Goal: Task Accomplishment & Management: Use online tool/utility

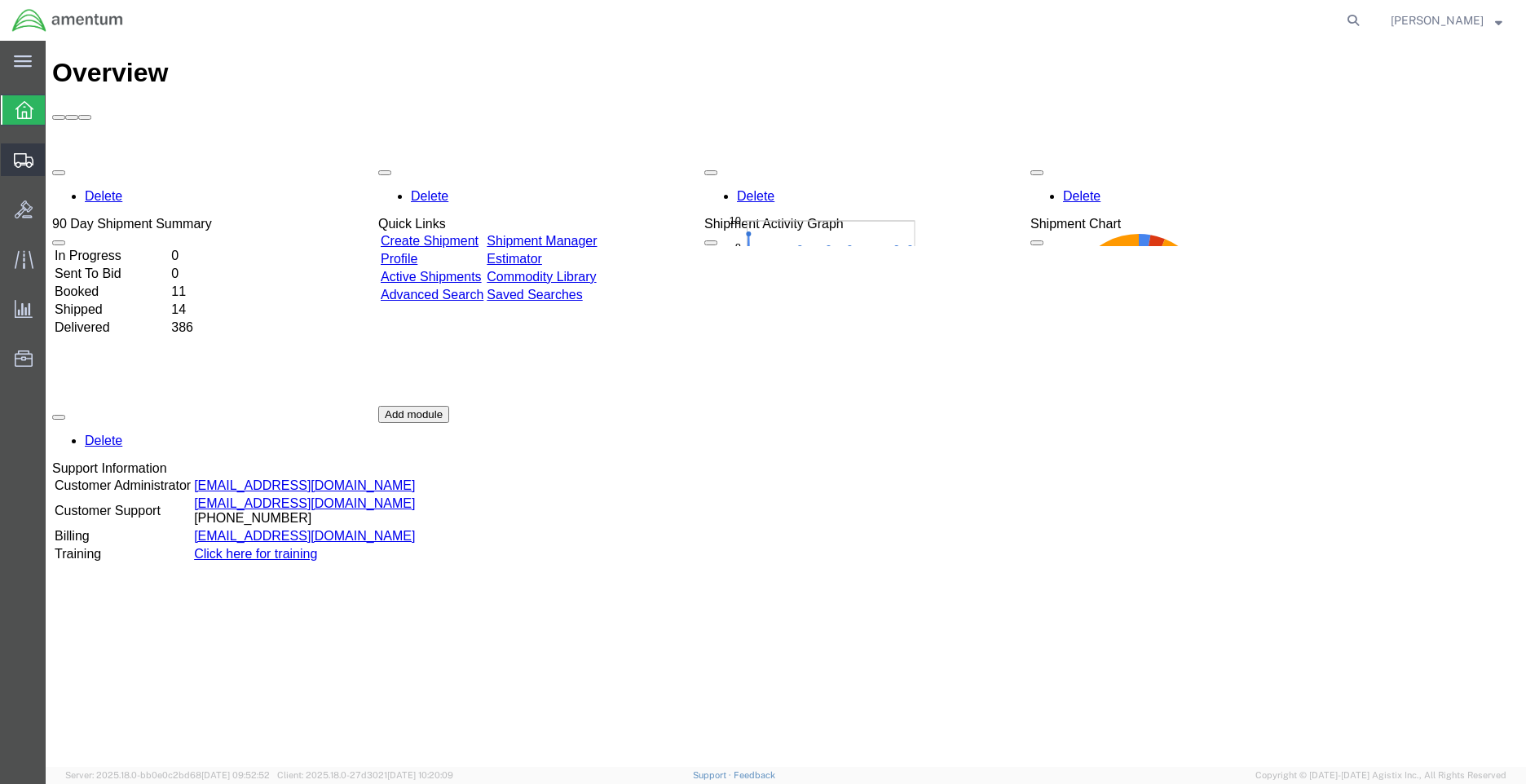
click at [0, 0] on span "Shipment Manager" at bounding box center [0, 0] width 0 height 0
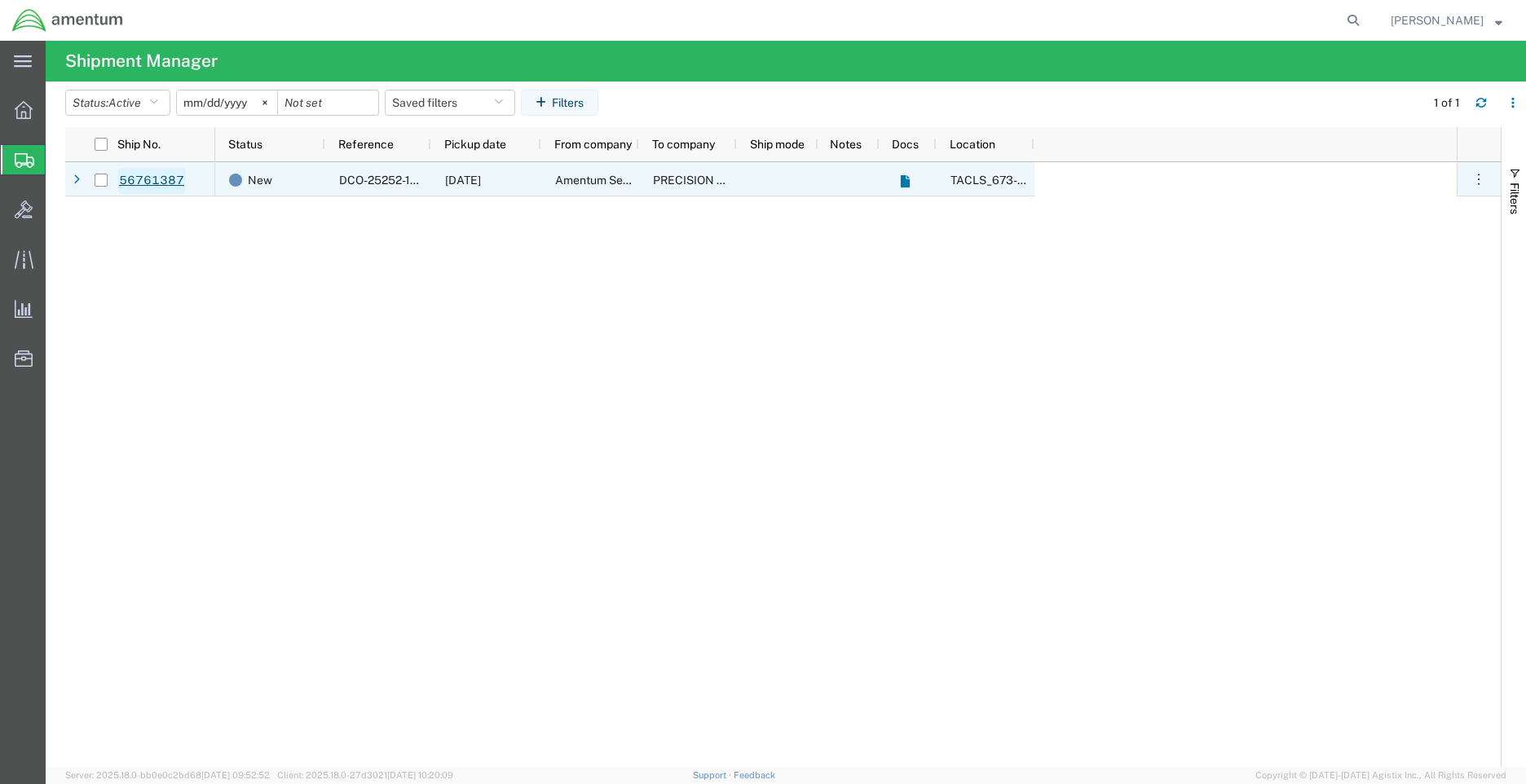
click at [152, 181] on link "56761387" at bounding box center [152, 180] width 67 height 26
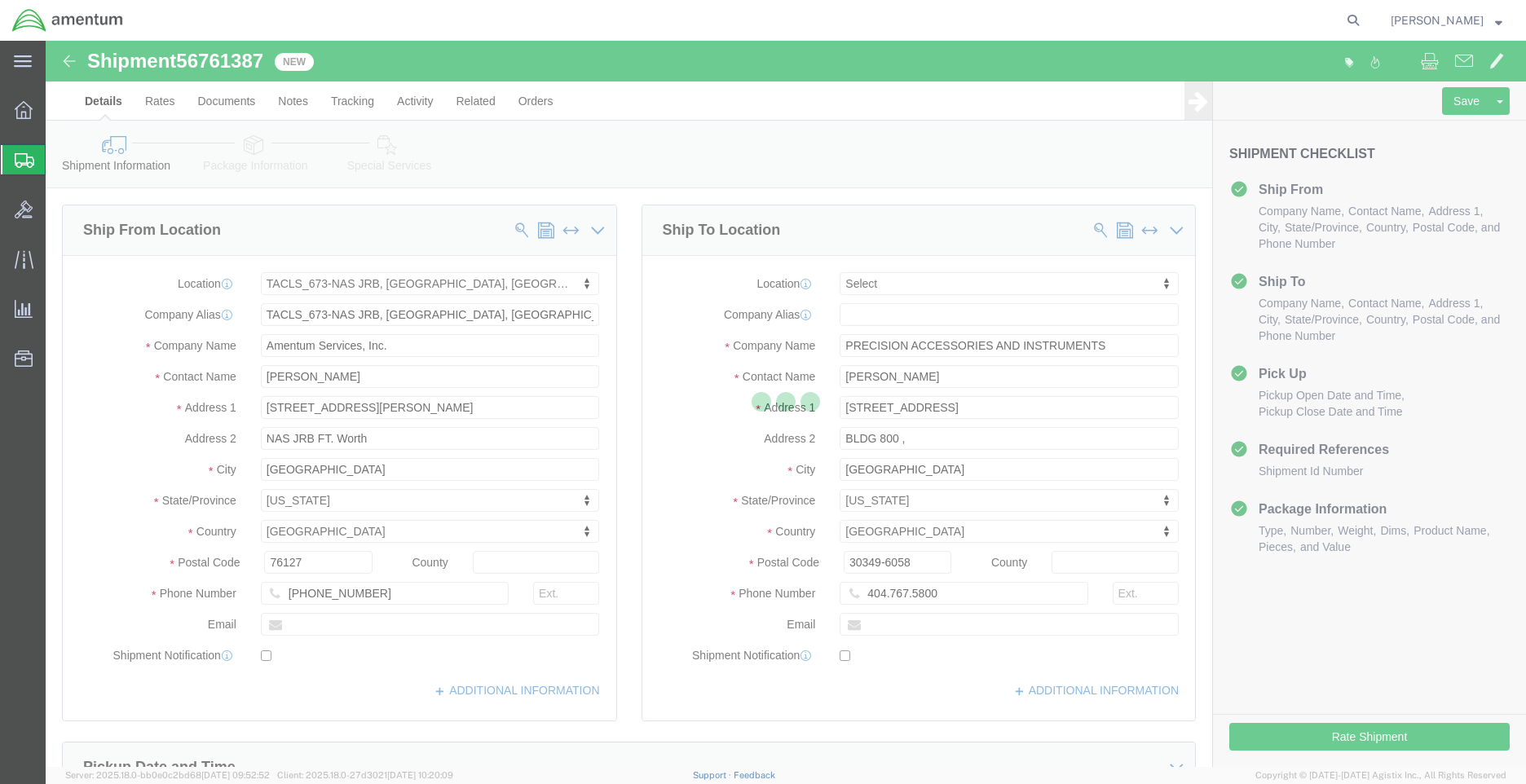
select select "42735"
select select
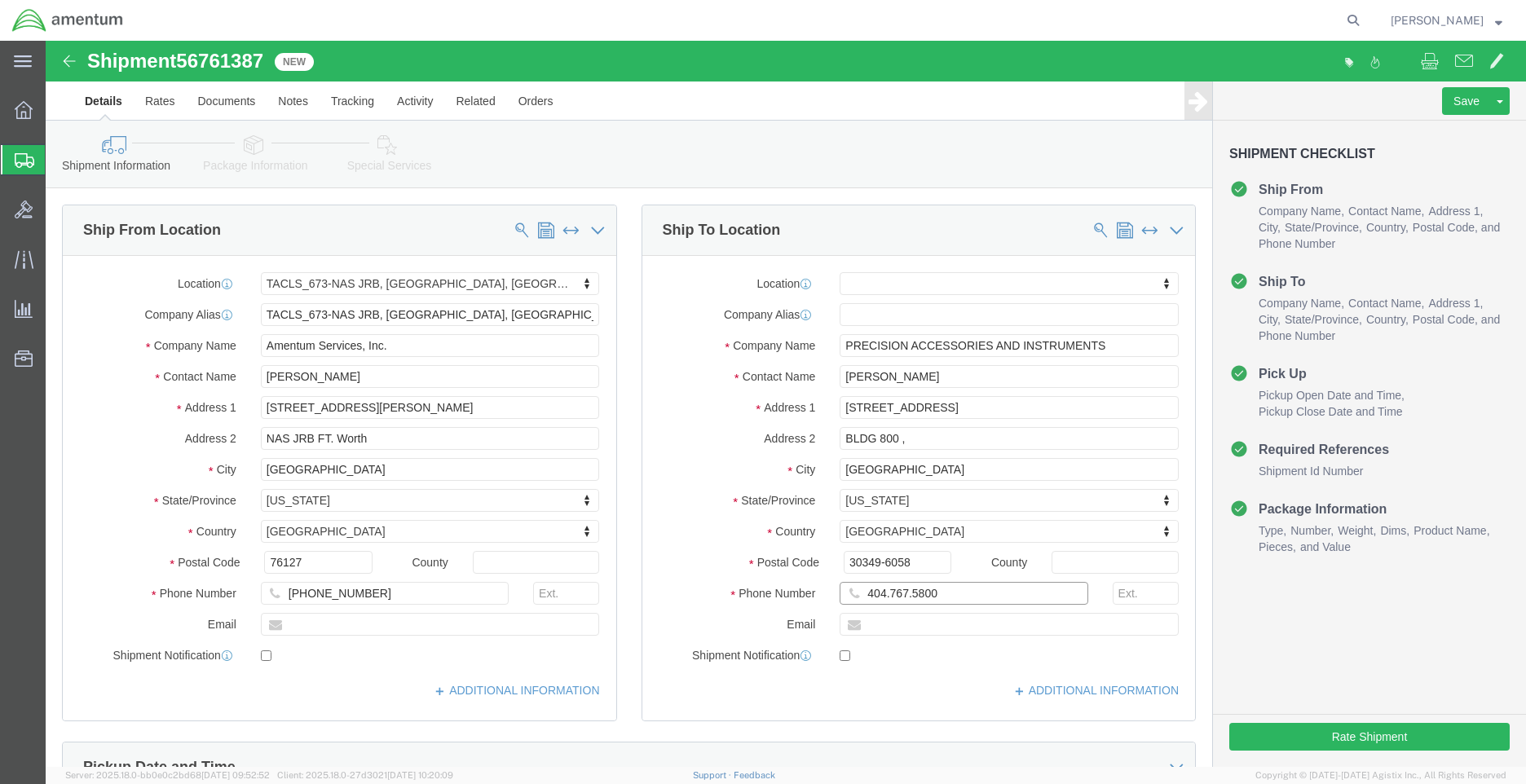
click input "404.767.5800"
click input "404.767-5800"
type input "[PHONE_NUMBER]"
click input "[PHONE_NUMBER]"
type input "[PHONE_NUMBER]"
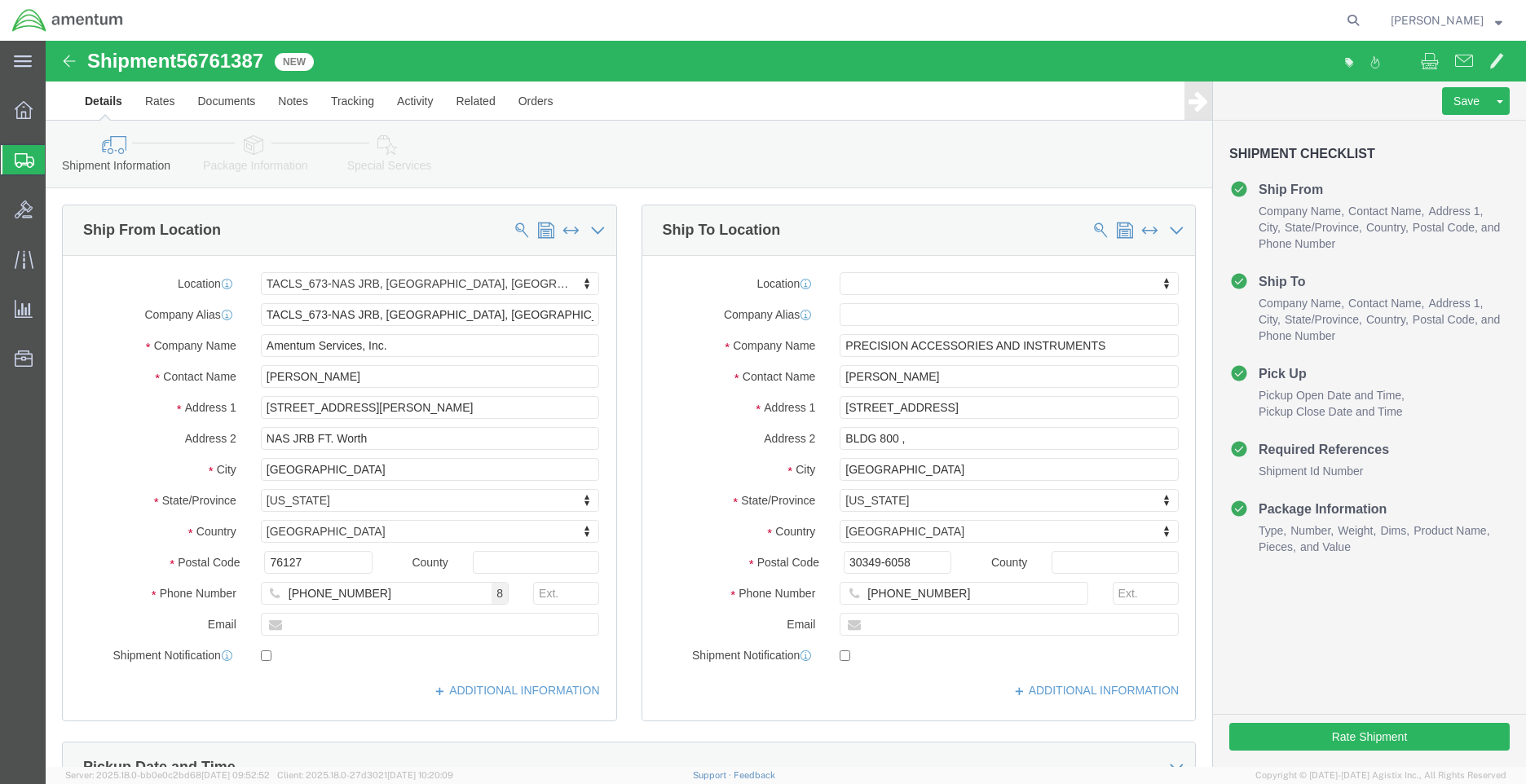
click label
click input "checkbox"
checkbox input "true"
click input "BLDG 800 ,"
type input "BLDG 800"
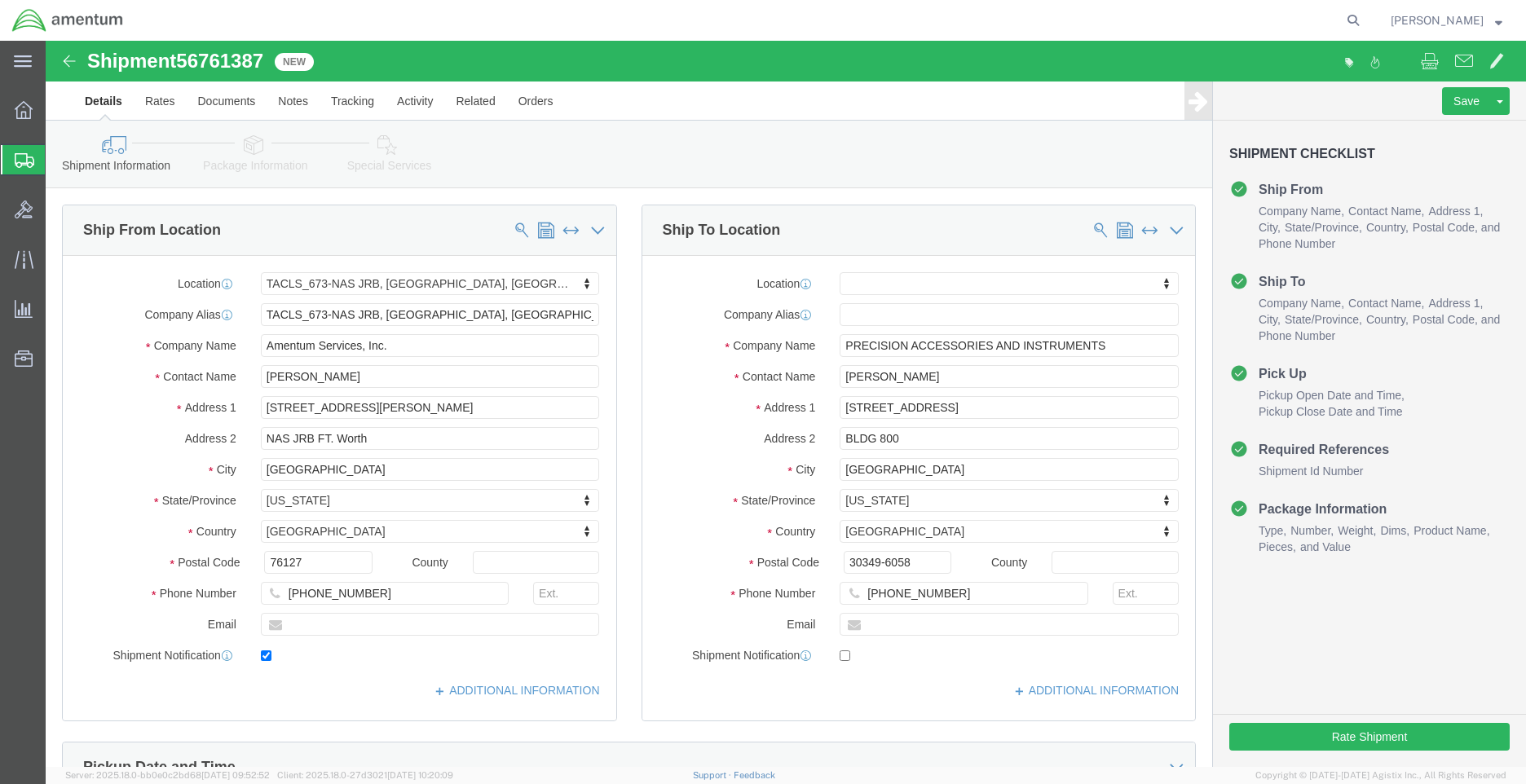
click label
click input "checkbox"
checkbox input "true"
click button "Rate Shipment"
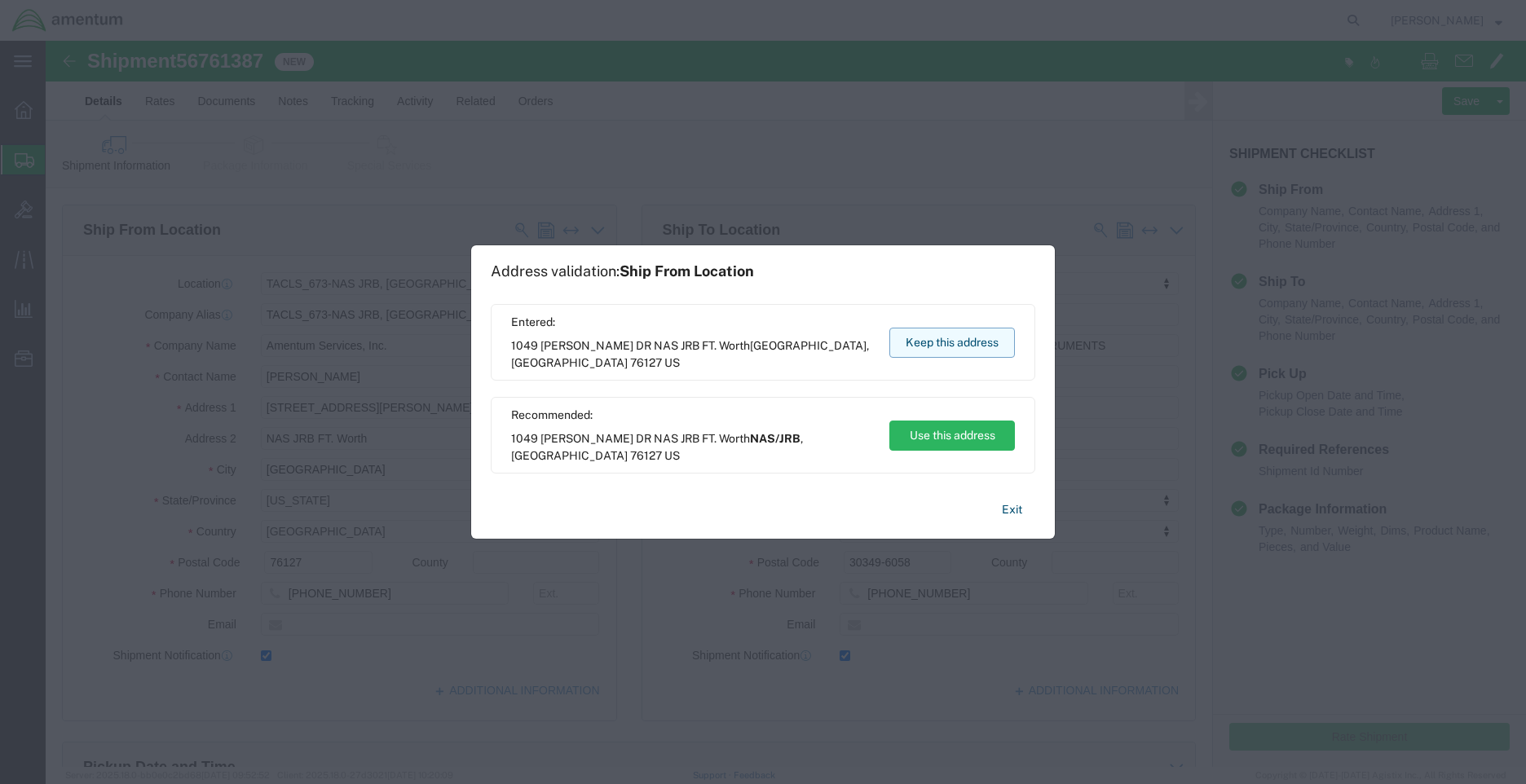
click at [938, 348] on button "Keep this address" at bounding box center [952, 343] width 125 height 30
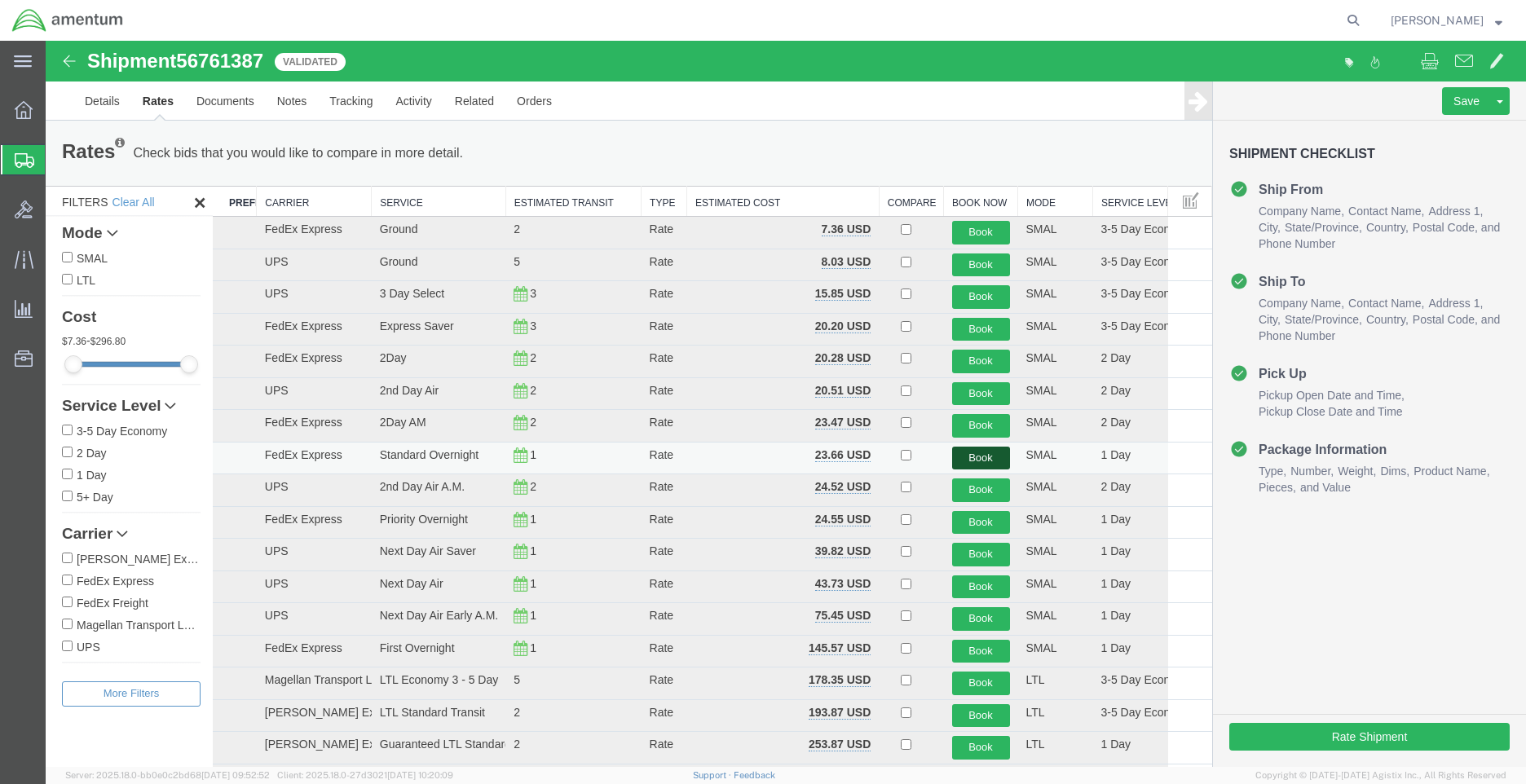
click at [963, 454] on button "Book" at bounding box center [980, 458] width 58 height 23
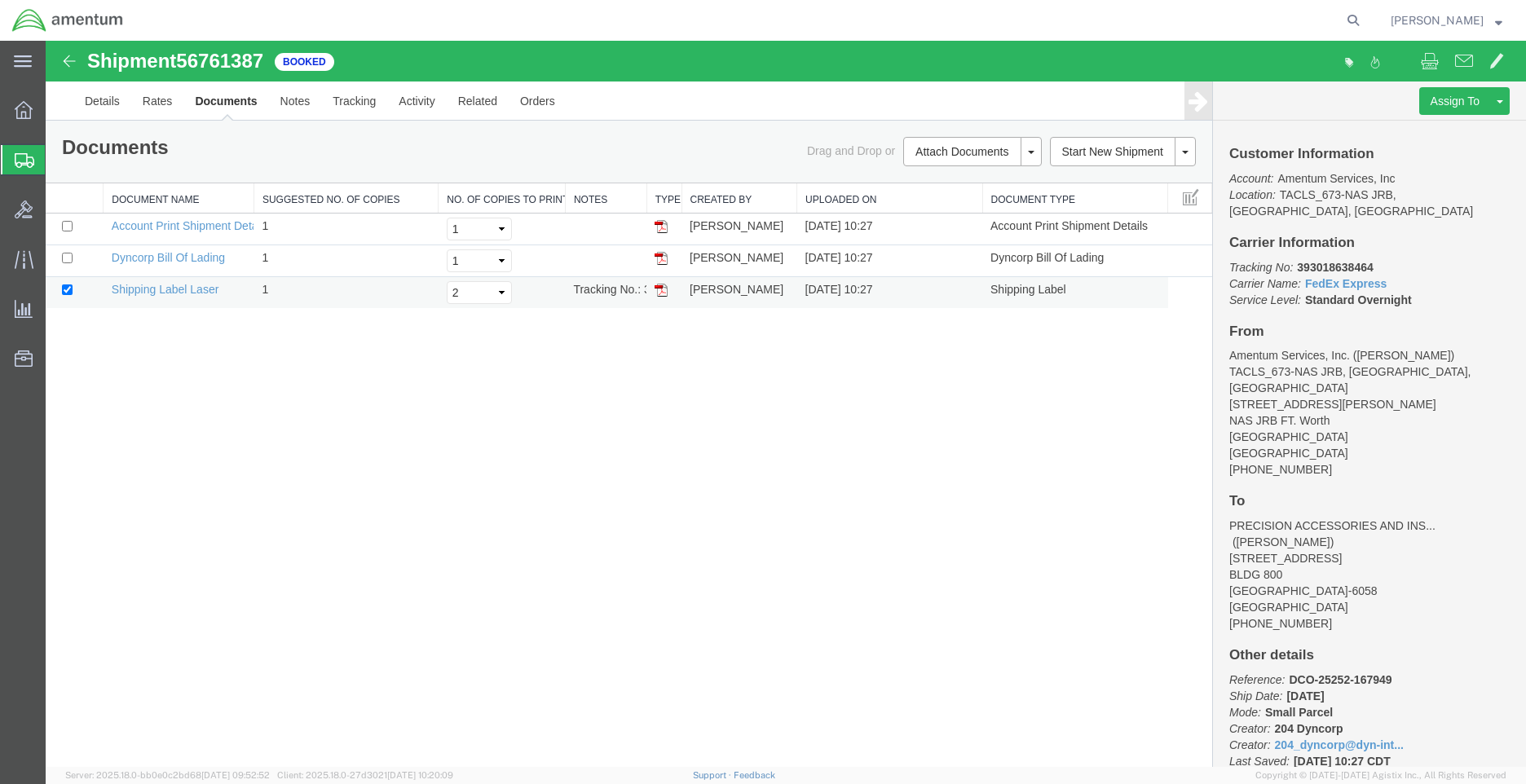
click at [662, 294] on img at bounding box center [661, 290] width 13 height 13
click at [19, 107] on icon at bounding box center [23, 109] width 18 height 18
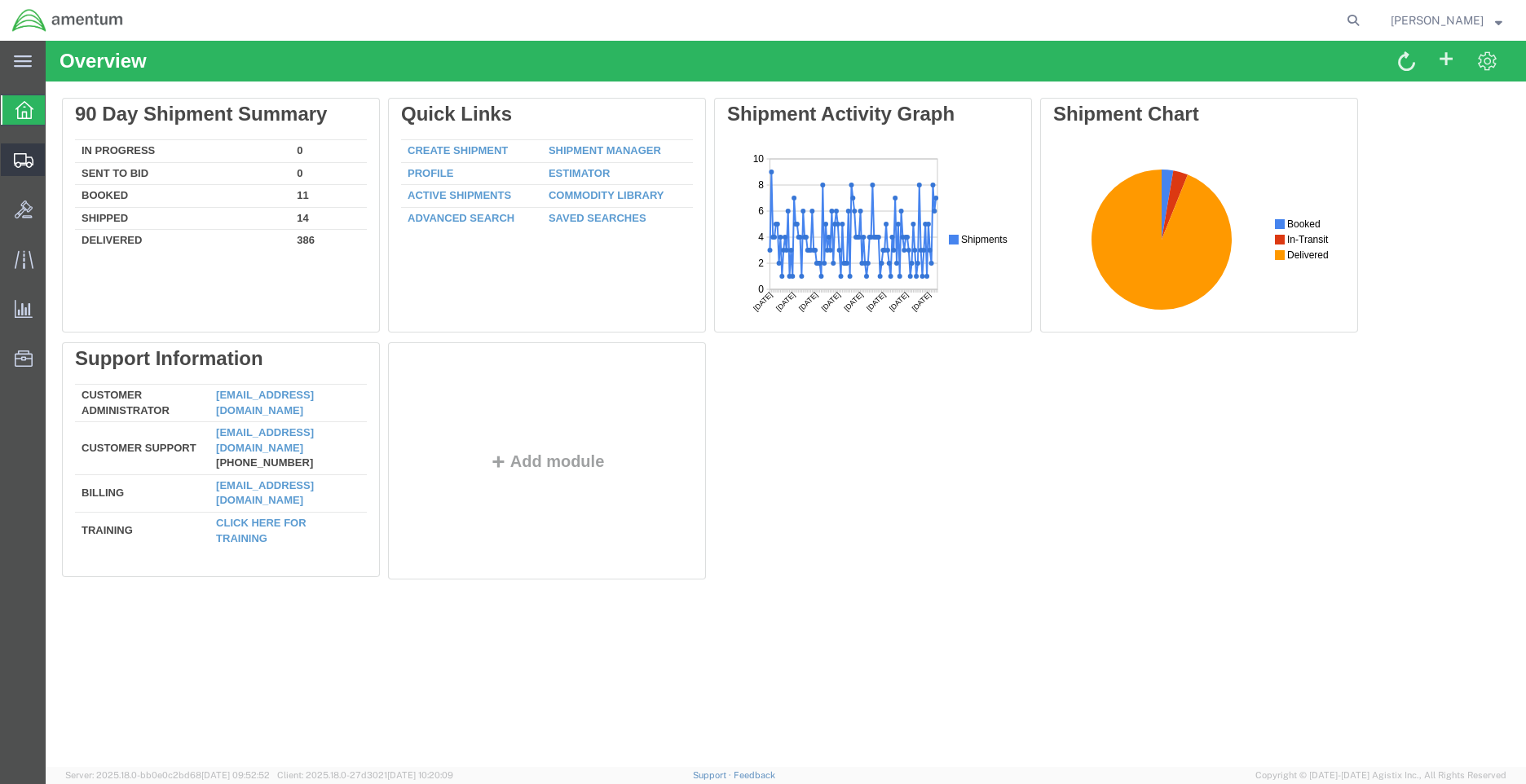
click at [0, 0] on span "Shipment Manager" at bounding box center [0, 0] width 0 height 0
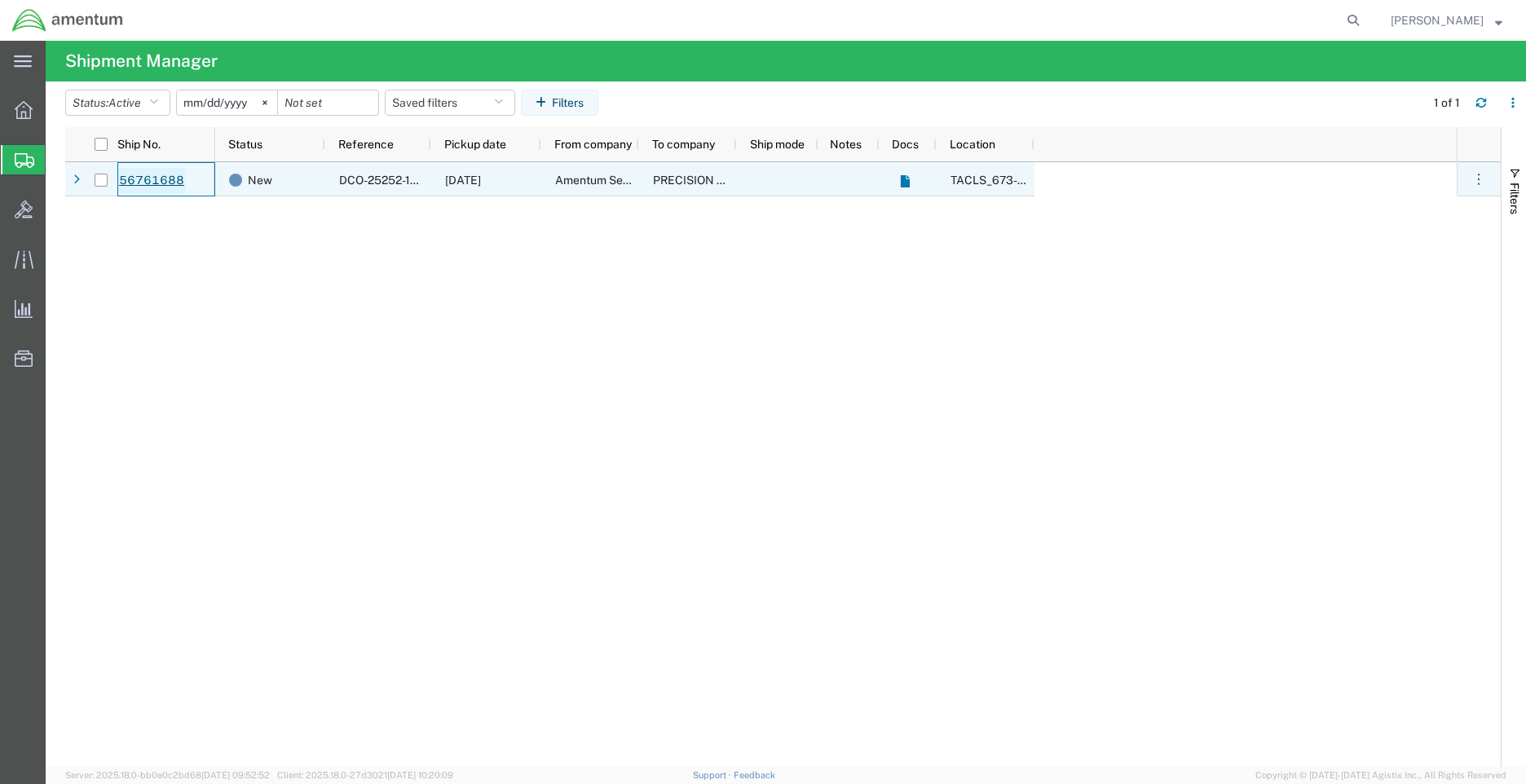
click at [149, 176] on link "56761688" at bounding box center [152, 180] width 67 height 26
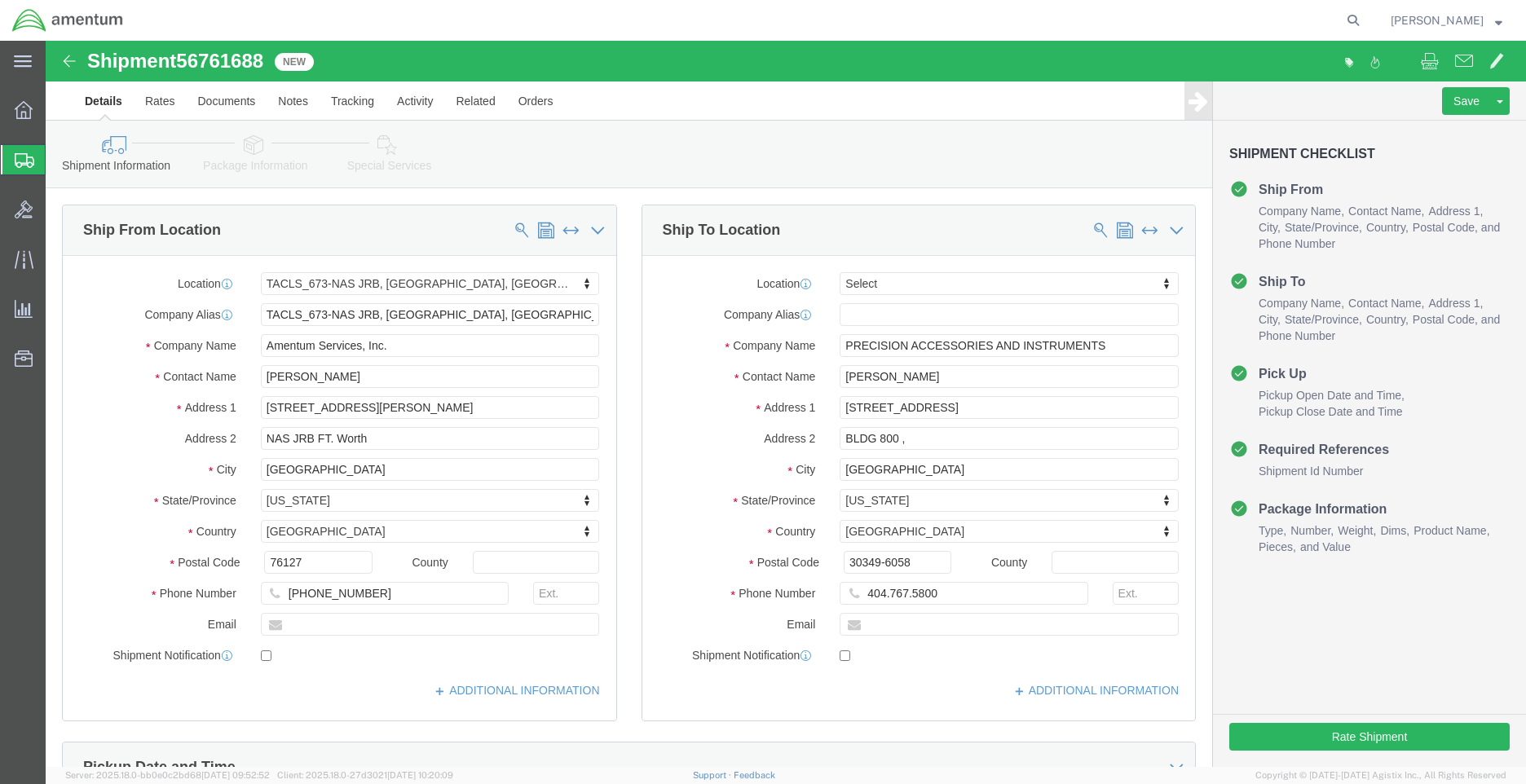
select select "42735"
select select
drag, startPoint x: 380, startPoint y: 595, endPoint x: 335, endPoint y: 554, distance: 60.9
click input "[PHONE_NUMBER]"
type input "[PHONE_NUMBER]"
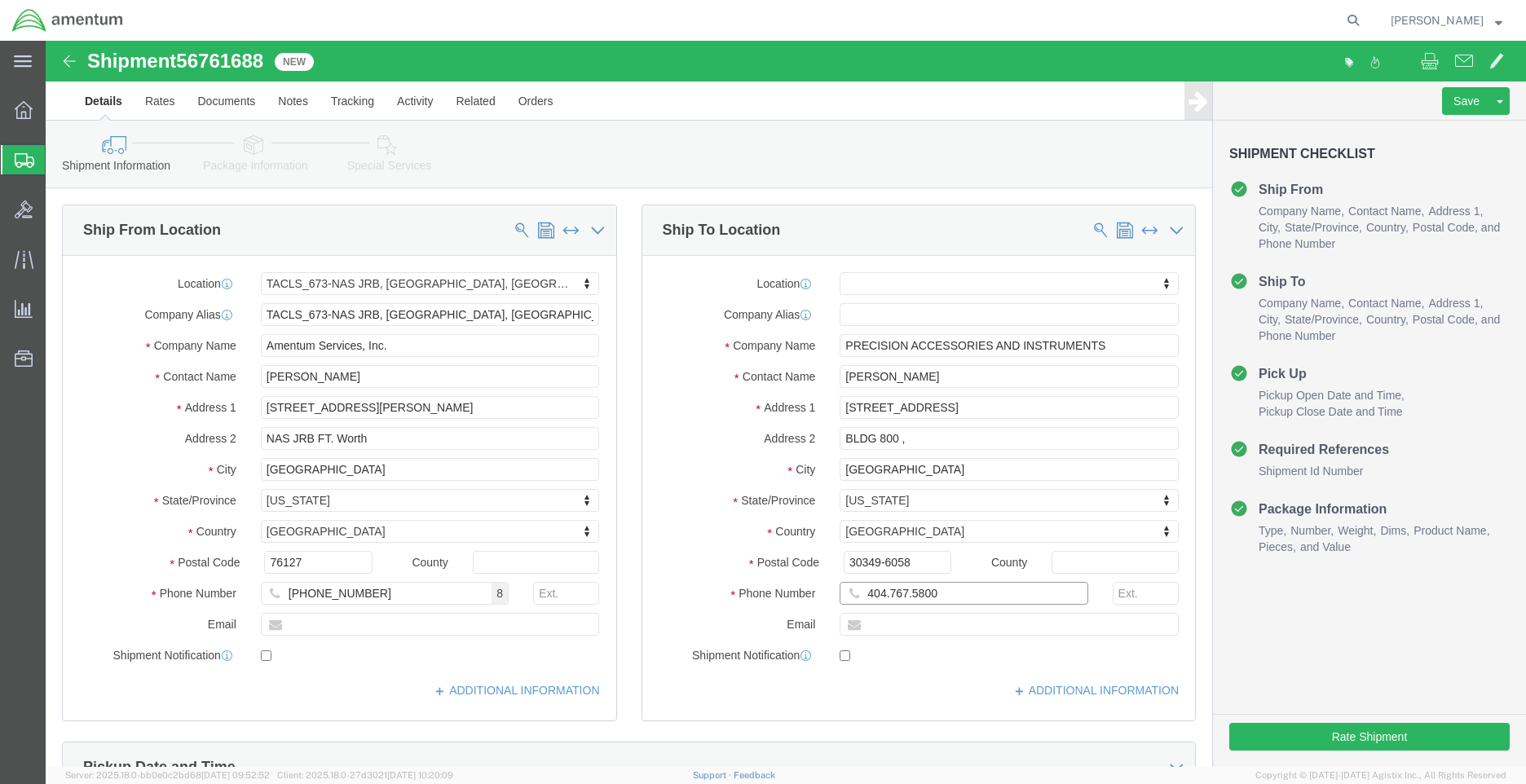
click input "404.767.5800"
click input "404.767-5800"
type input "[PHONE_NUMBER]"
click div "Location My Profile Location [PHONE_NUMBER] [PHONE_NUMBER] [PHONE_NUMBER] [PHON…"
click button "Rate Shipment"
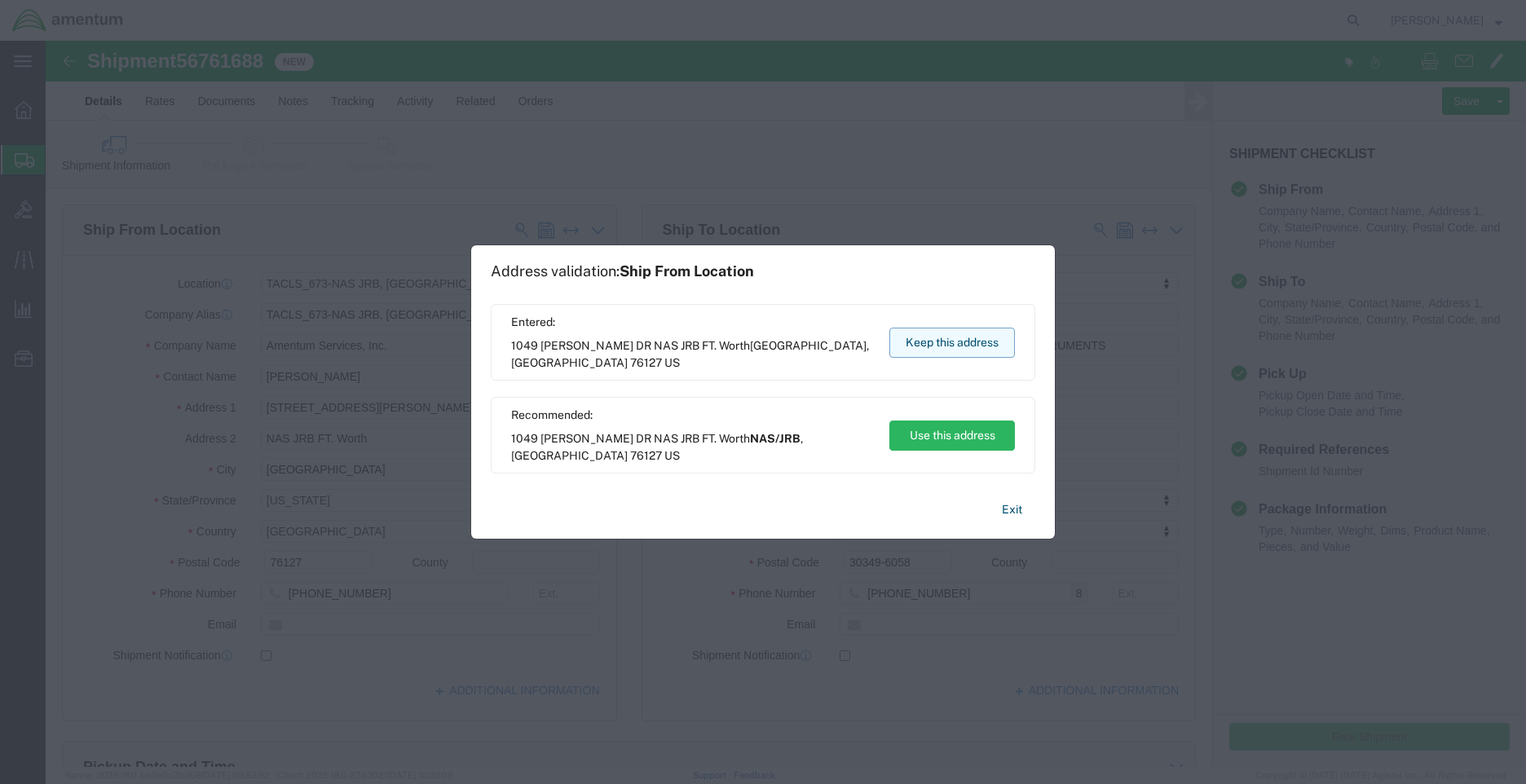
click at [926, 349] on button "Keep this address" at bounding box center [952, 343] width 125 height 30
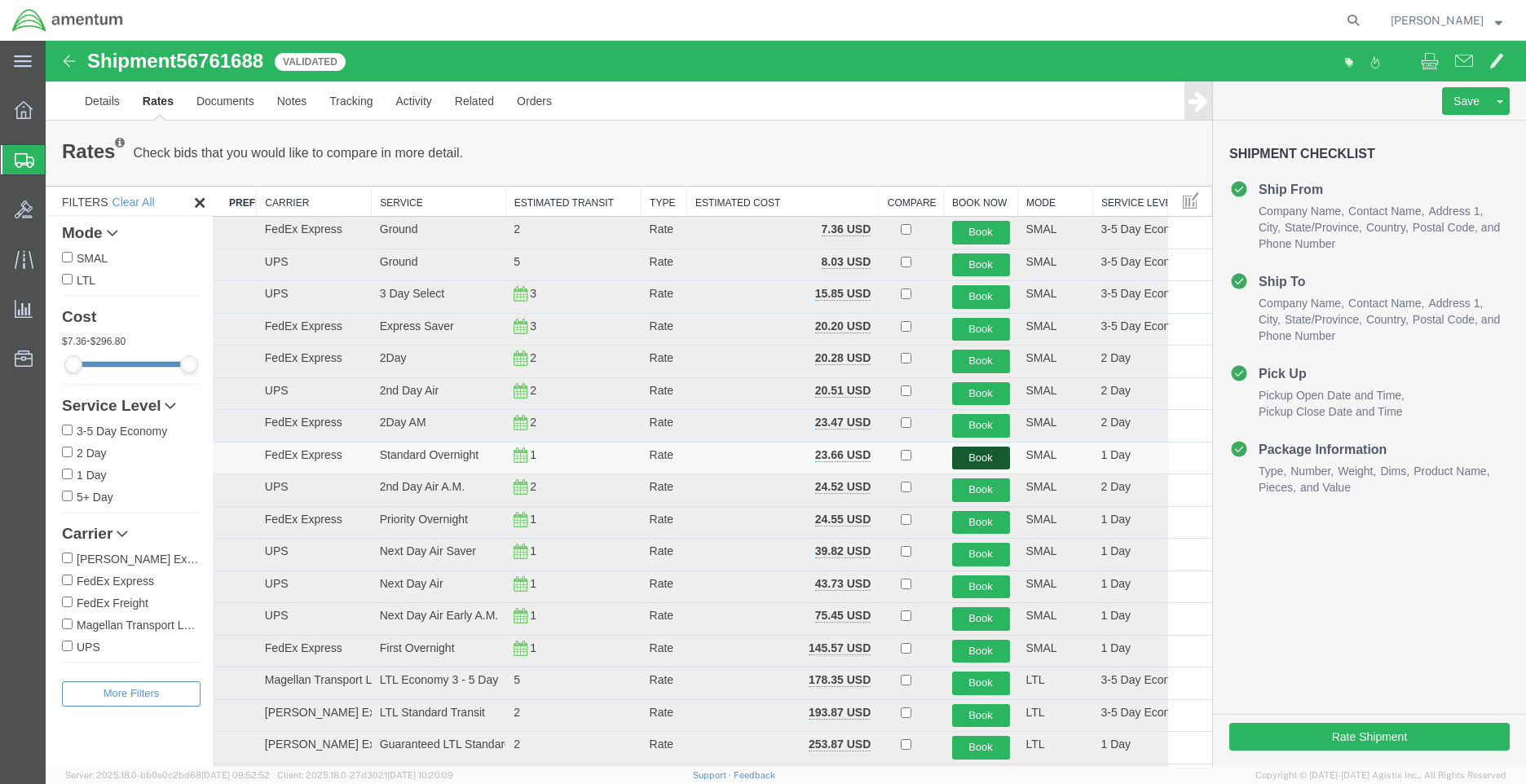
click at [964, 450] on button "Book" at bounding box center [980, 458] width 58 height 23
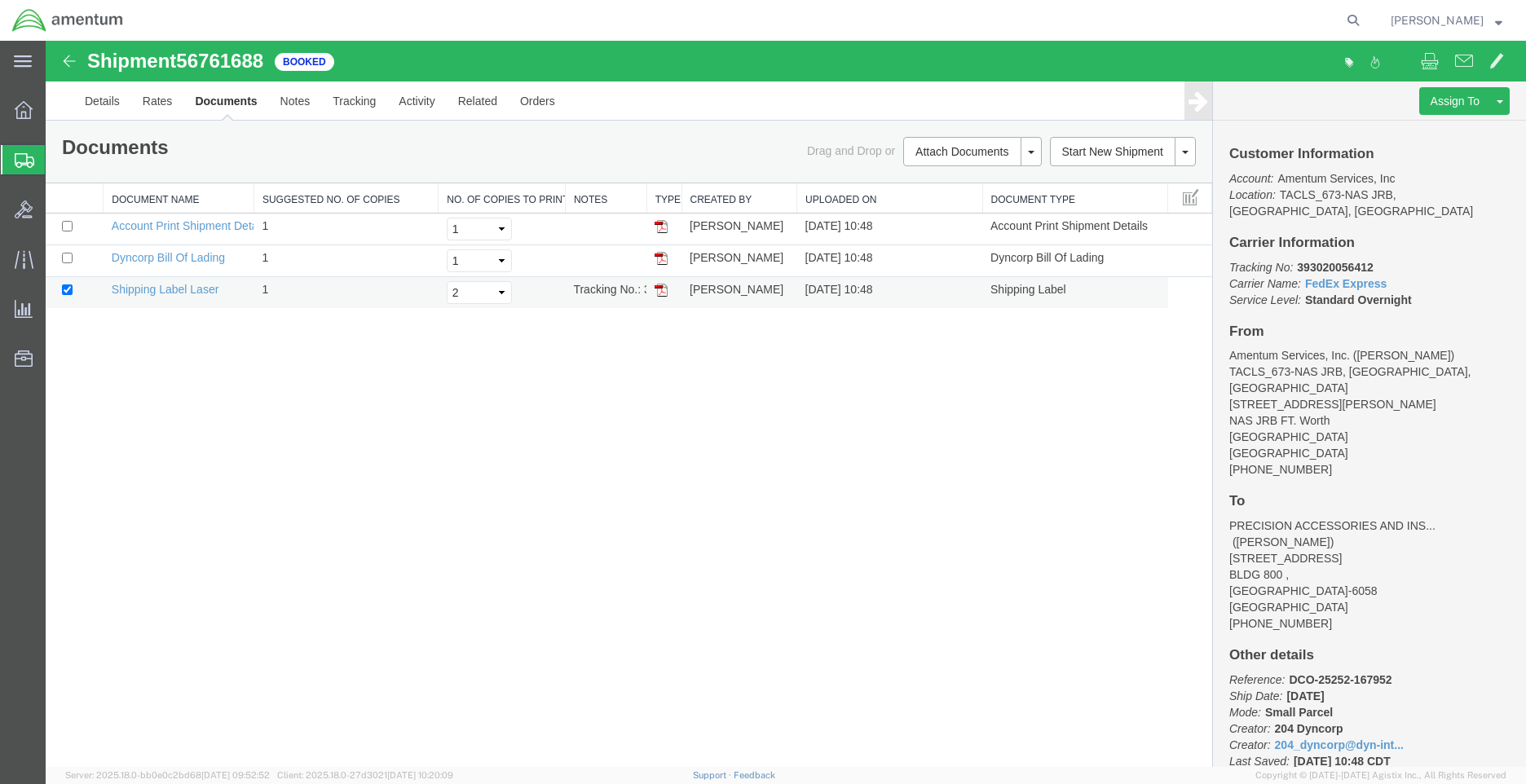
click at [661, 289] on img at bounding box center [661, 290] width 13 height 13
click at [1493, 19] on span "[PERSON_NAME]" at bounding box center [1447, 20] width 112 height 18
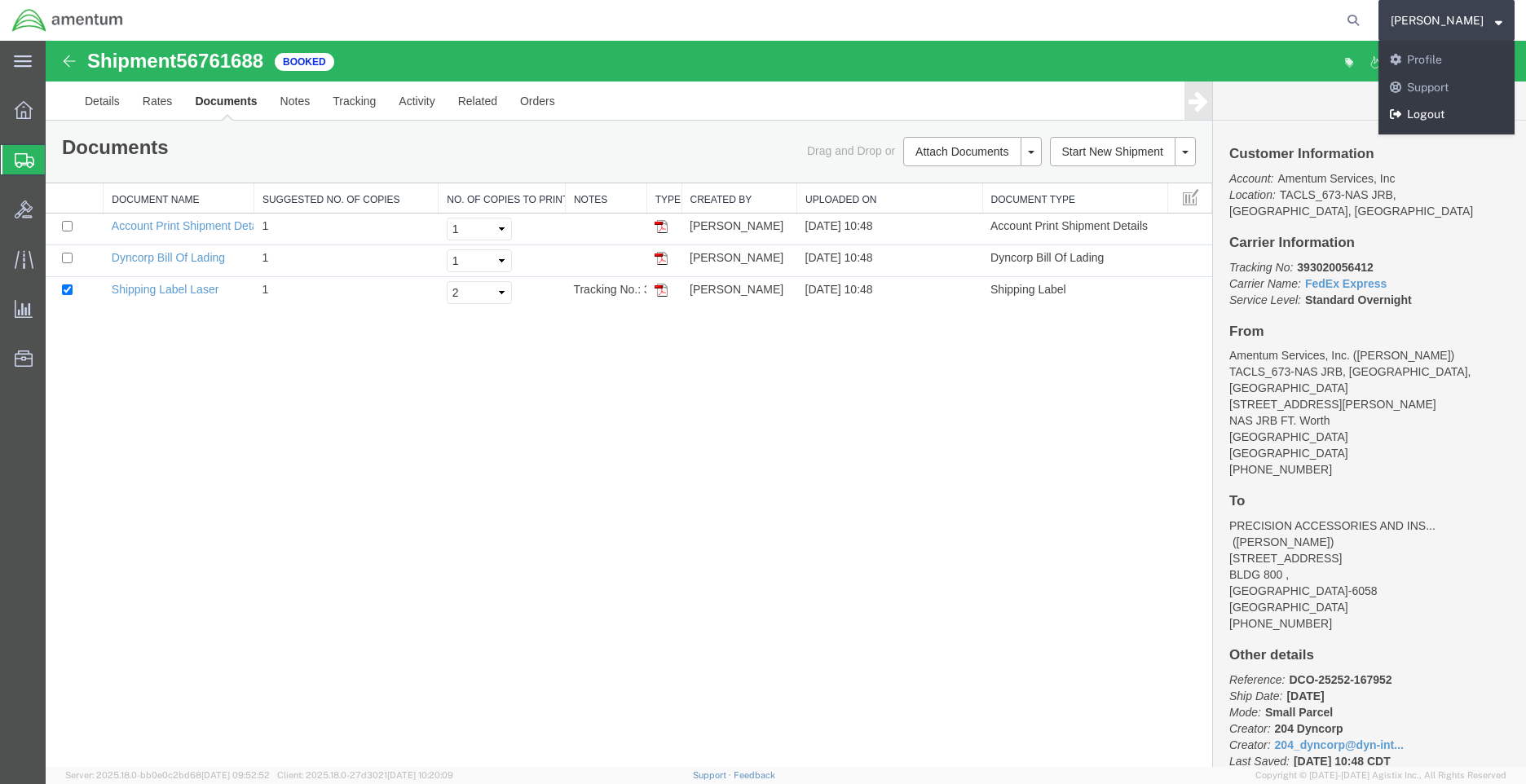
click at [1463, 108] on link "Logout" at bounding box center [1446, 114] width 136 height 28
